Goal: Information Seeking & Learning: Check status

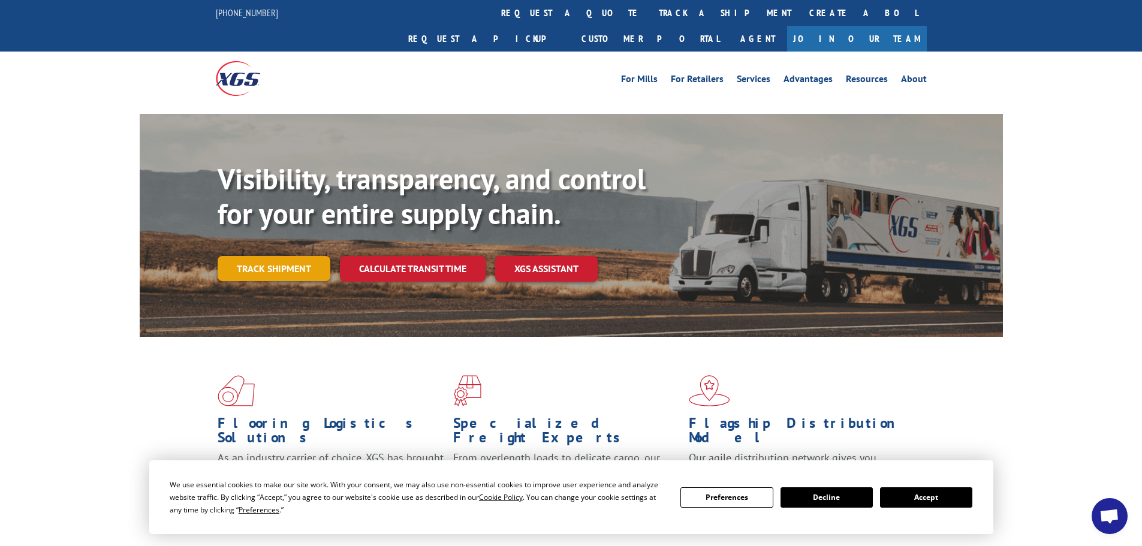
click at [293, 256] on link "Track shipment" at bounding box center [274, 268] width 113 height 25
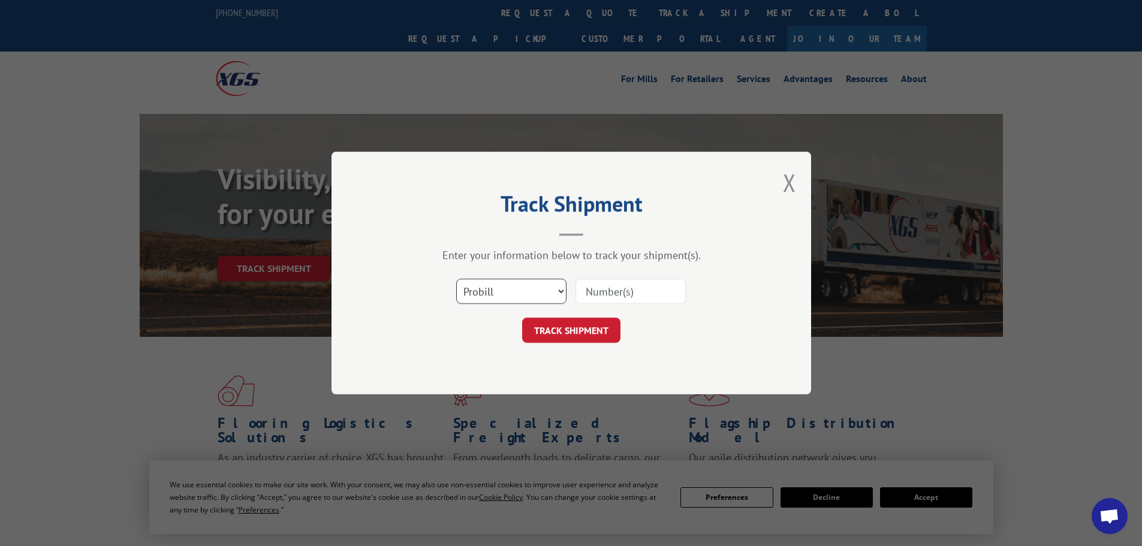
drag, startPoint x: 508, startPoint y: 299, endPoint x: 508, endPoint y: 309, distance: 10.2
click at [508, 309] on div "Select category... Probill BOL PO" at bounding box center [572, 292] width 360 height 40
select select "po"
click at [456, 279] on select "Select category... Probill BOL PO" at bounding box center [511, 291] width 110 height 25
click at [576, 322] on button "TRACK SHIPMENT" at bounding box center [571, 330] width 98 height 25
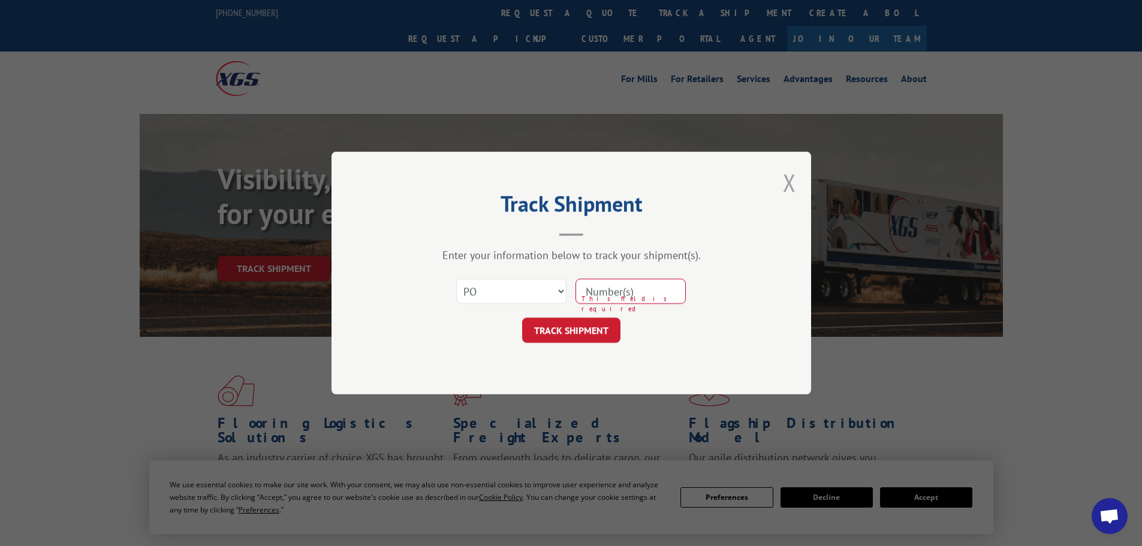
click at [792, 192] on button "Close modal" at bounding box center [789, 183] width 13 height 32
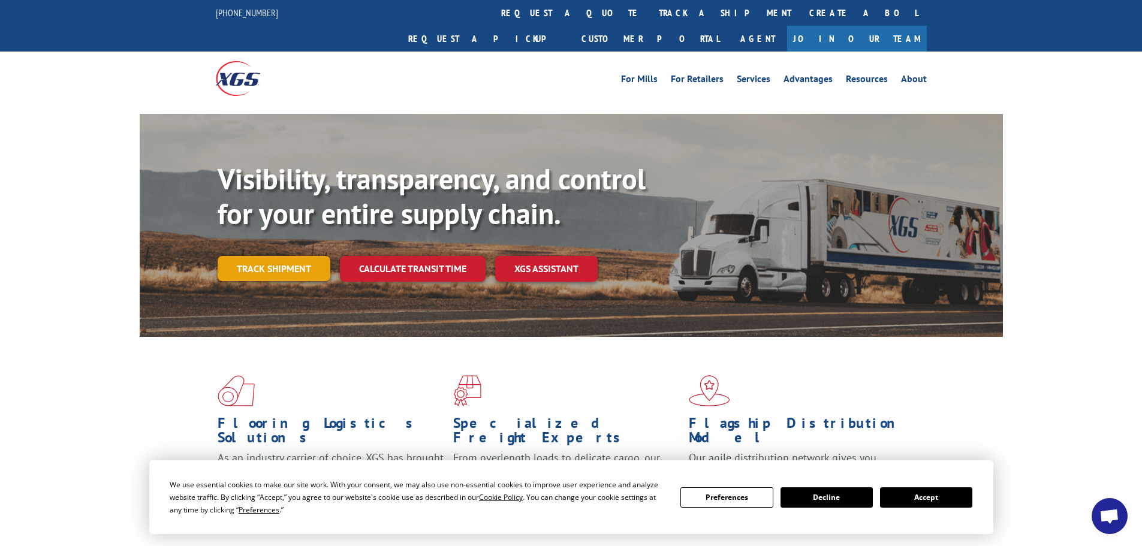
click at [288, 256] on link "Track shipment" at bounding box center [274, 268] width 113 height 25
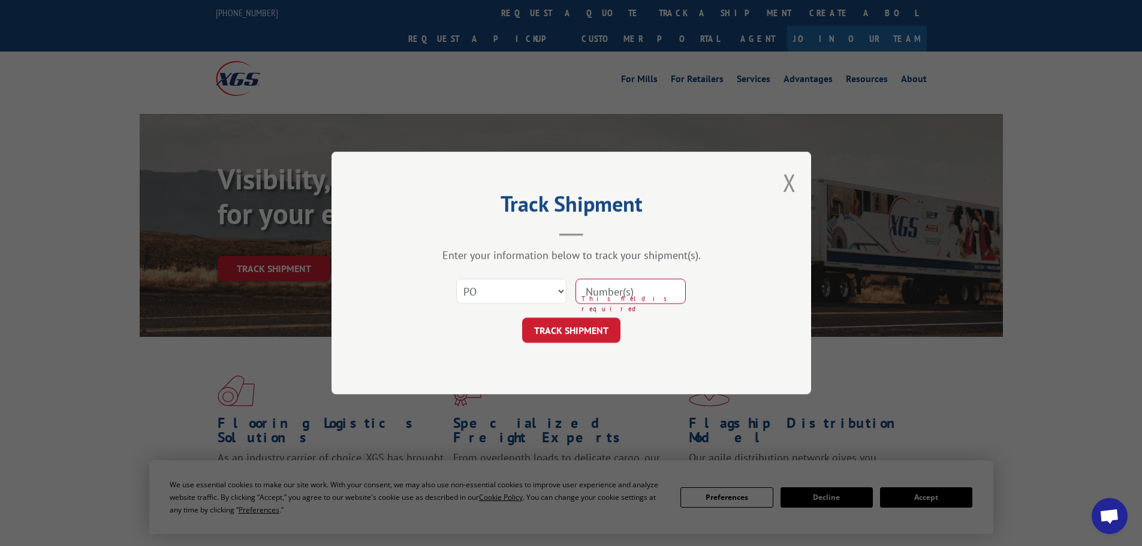
click at [587, 293] on input at bounding box center [631, 291] width 110 height 25
type input "783553"
click at [585, 315] on form "Select category... Probill BOL PO 783553 TRACK SHIPMENT" at bounding box center [572, 307] width 360 height 71
click at [581, 347] on div "Track Shipment Enter your information below to track your shipment(s). Select c…" at bounding box center [572, 273] width 480 height 243
click at [590, 342] on button "TRACK SHIPMENT" at bounding box center [571, 330] width 98 height 25
